Goal: Find specific page/section: Find specific page/section

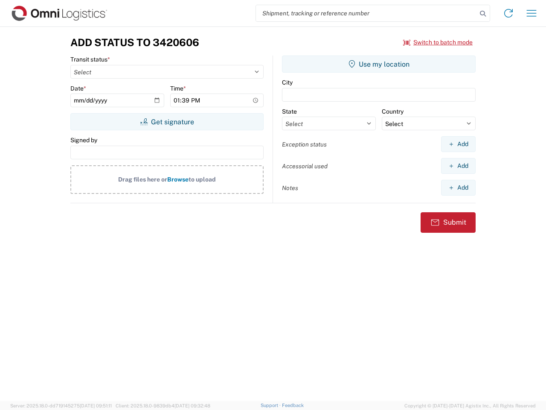
click at [367, 13] on input "search" at bounding box center [366, 13] width 221 height 16
click at [483, 14] on icon at bounding box center [483, 14] width 12 height 12
click at [509, 13] on icon at bounding box center [509, 13] width 14 height 14
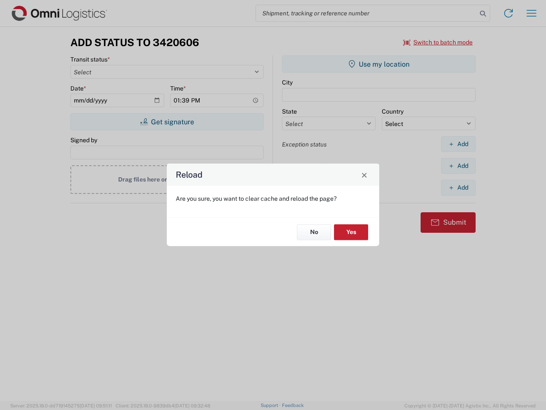
click at [438, 42] on div "Reload Are you sure, you want to clear cache and reload the page? No Yes" at bounding box center [273, 205] width 546 height 410
click at [167, 122] on div "Reload Are you sure, you want to clear cache and reload the page? No Yes" at bounding box center [273, 205] width 546 height 410
click at [379, 64] on div "Reload Are you sure, you want to clear cache and reload the page? No Yes" at bounding box center [273, 205] width 546 height 410
click at [458, 144] on div "Reload Are you sure, you want to clear cache and reload the page? No Yes" at bounding box center [273, 205] width 546 height 410
click at [458, 166] on div "Reload Are you sure, you want to clear cache and reload the page? No Yes" at bounding box center [273, 205] width 546 height 410
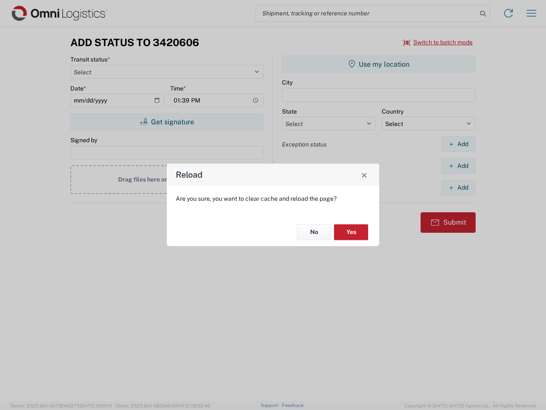
click at [458, 187] on div "Reload Are you sure, you want to clear cache and reload the page? No Yes" at bounding box center [273, 205] width 546 height 410
